Goal: Navigation & Orientation: Find specific page/section

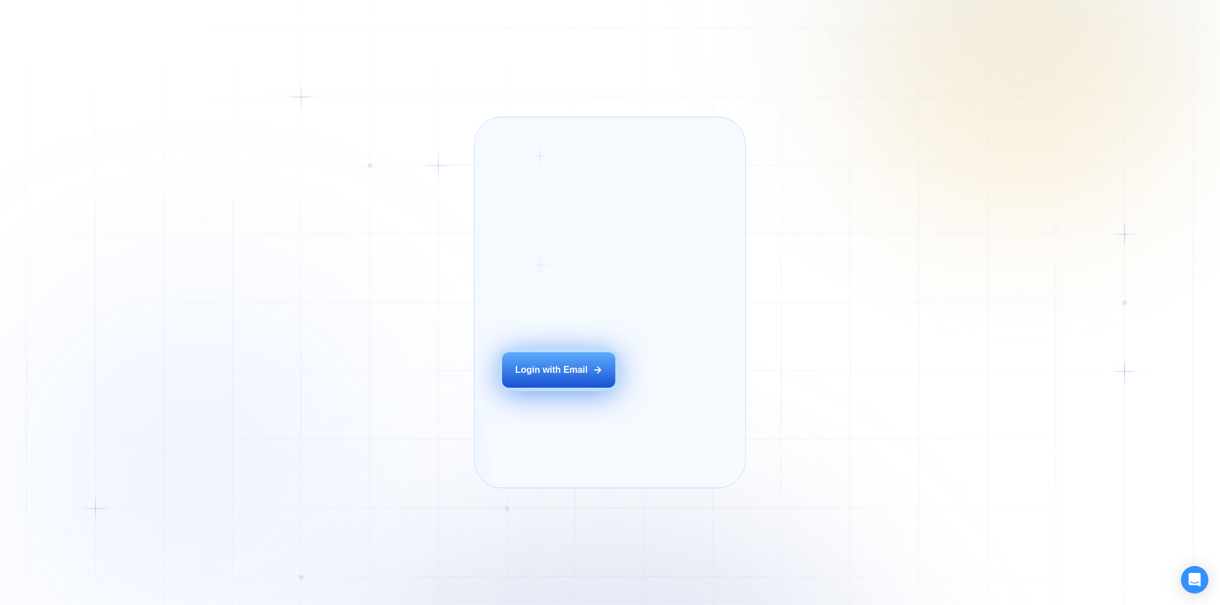
click at [567, 382] on div "Login ‍ Welcome to GigRadar. AI Business Manager for Agencies Login with Email" at bounding box center [574, 302] width 170 height 343
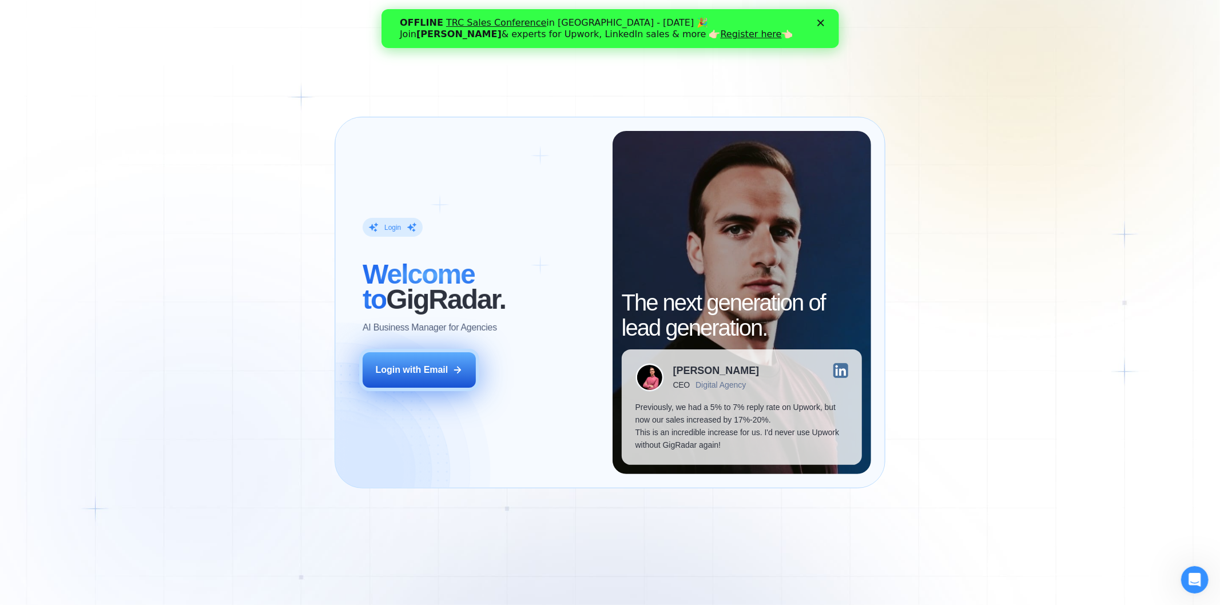
click at [459, 368] on icon at bounding box center [458, 370] width 6 height 6
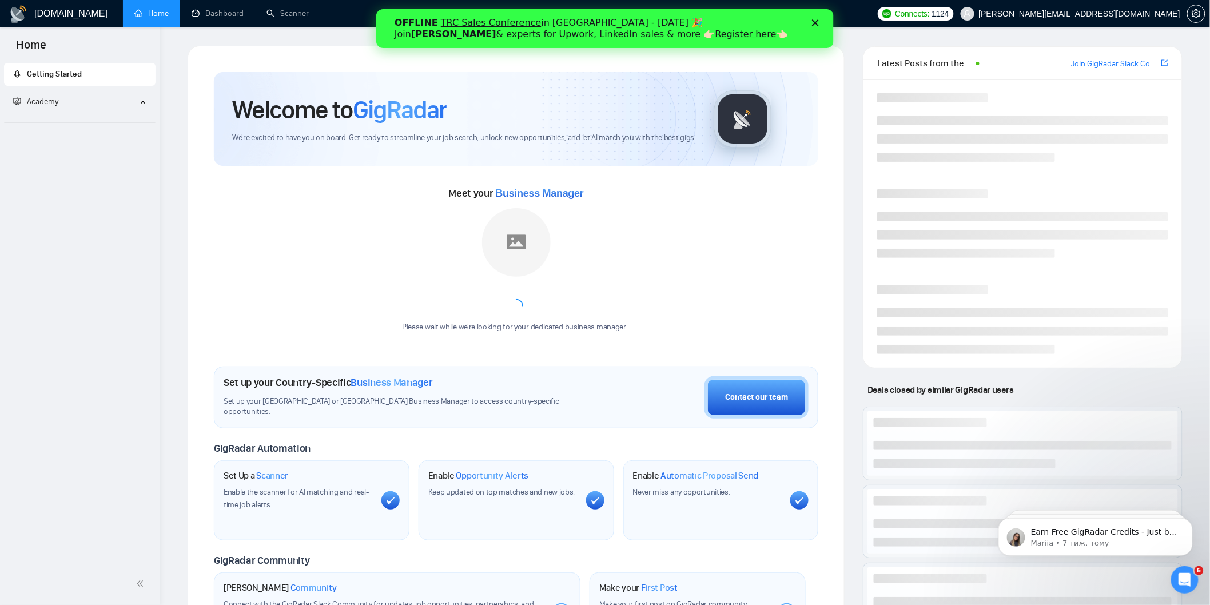
click at [819, 22] on div "Закрити" at bounding box center [817, 22] width 11 height 7
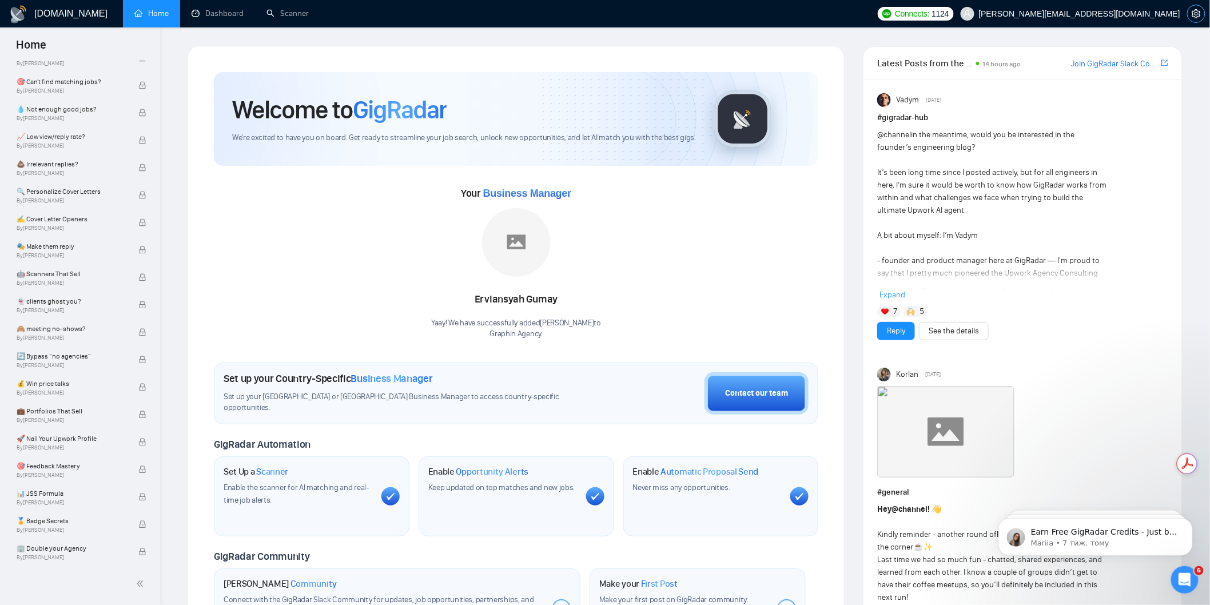
click at [1202, 10] on span "setting" at bounding box center [1196, 13] width 17 height 9
